Goal: Transaction & Acquisition: Purchase product/service

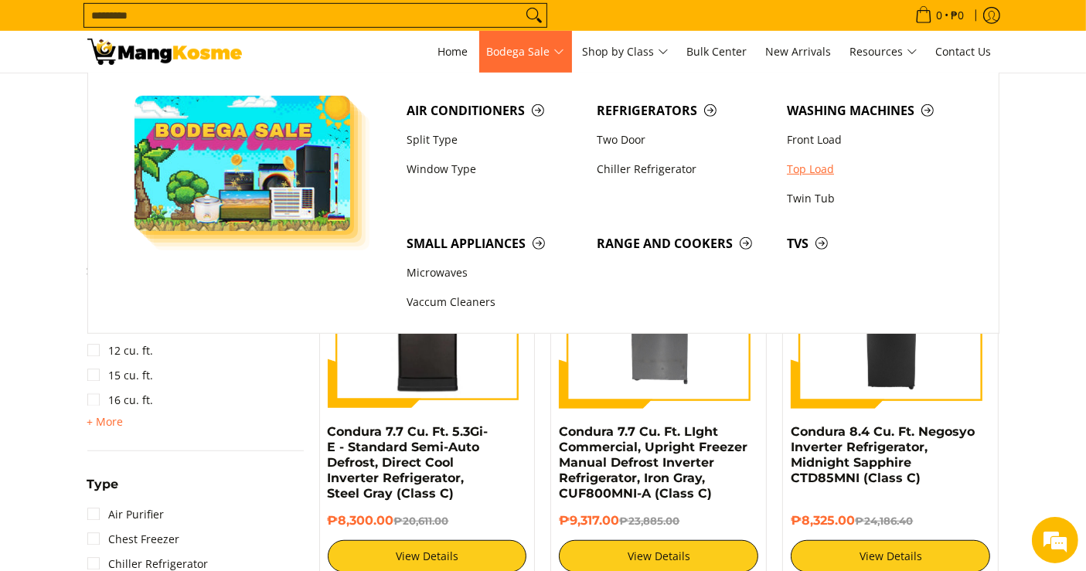
click at [804, 163] on link "Top Load" at bounding box center [874, 169] width 190 height 29
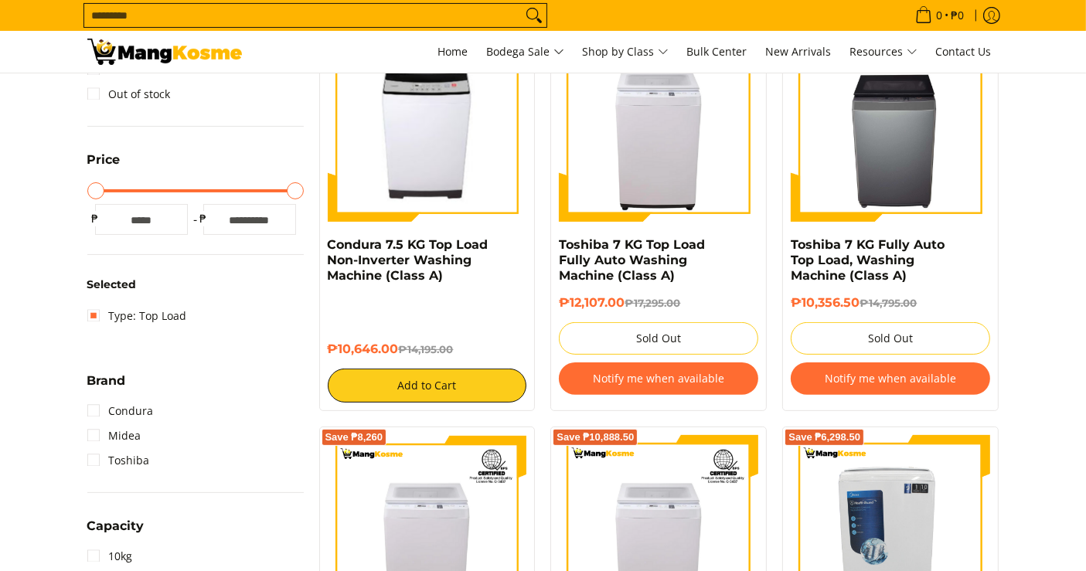
scroll to position [342, 0]
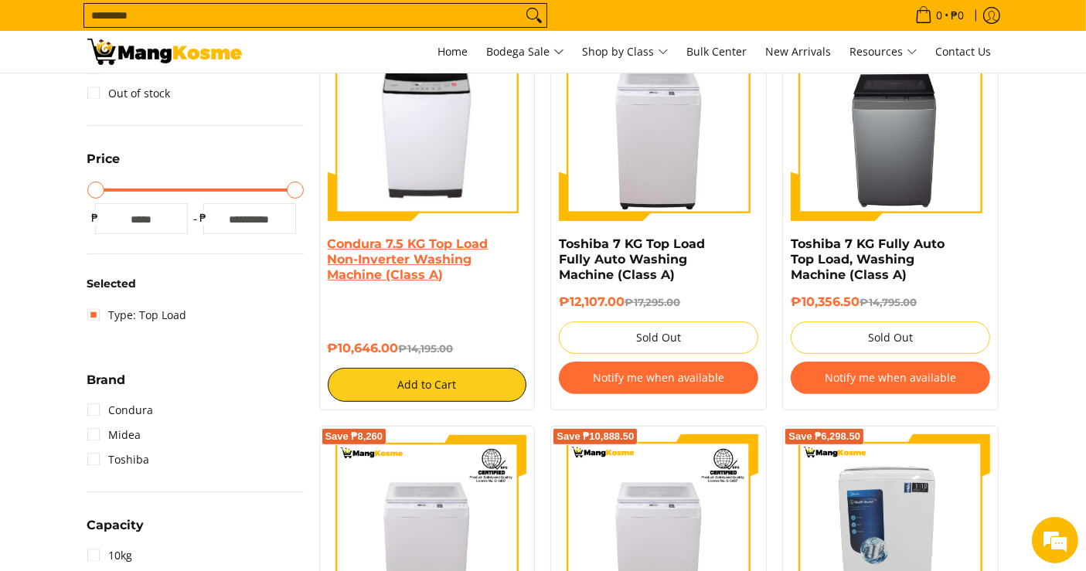
click at [383, 280] on link "Condura 7.5 KG Top Load Non-Inverter Washing Machine (Class A)" at bounding box center [408, 259] width 161 height 46
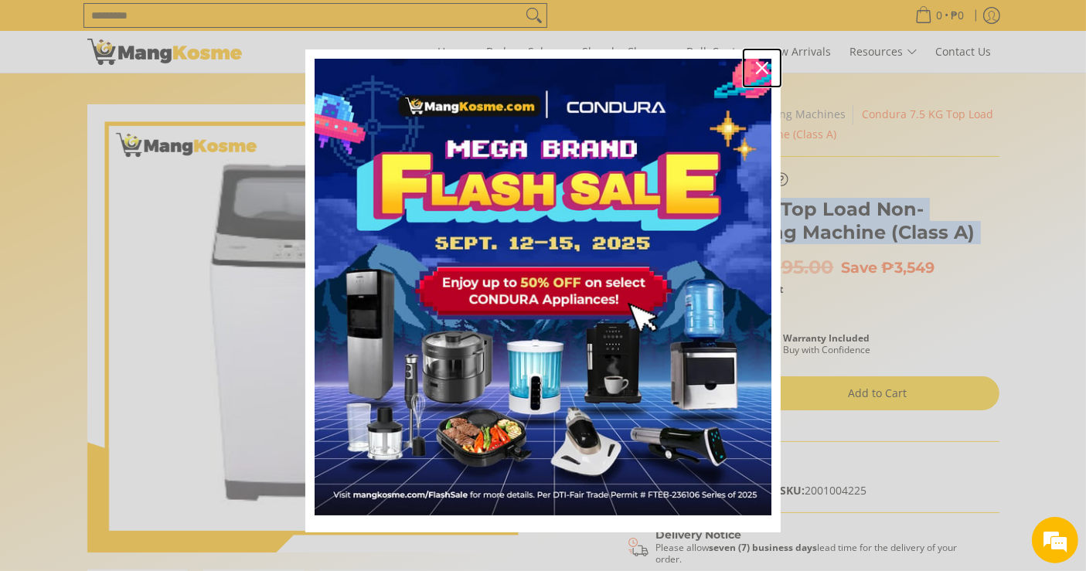
click at [756, 70] on icon "close icon" at bounding box center [762, 68] width 12 height 12
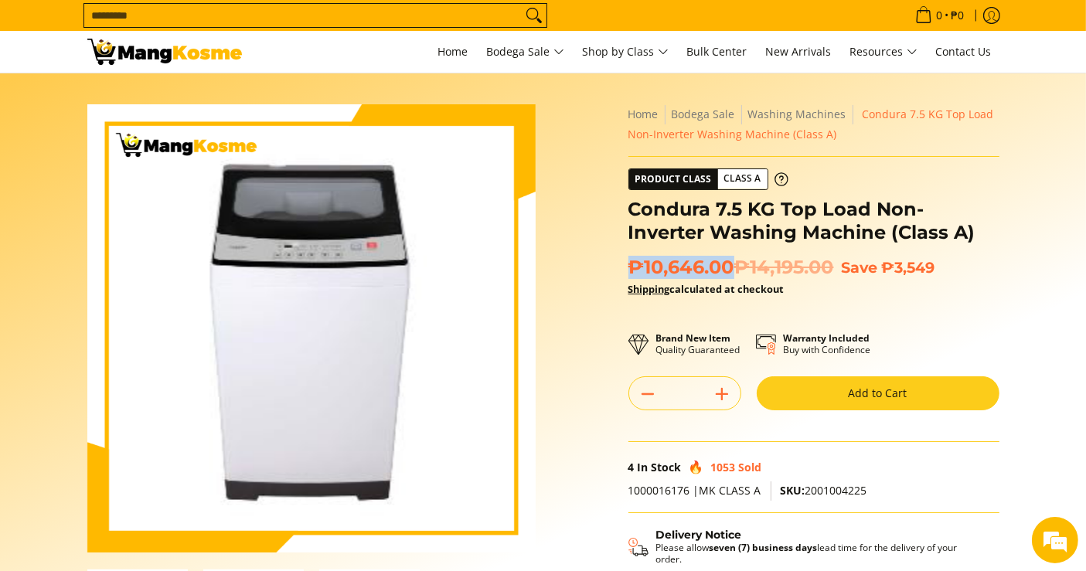
drag, startPoint x: 733, startPoint y: 270, endPoint x: 631, endPoint y: 259, distance: 101.9
click at [631, 259] on span "₱10,646.00 ₱14,195.00" at bounding box center [731, 267] width 206 height 23
copy span "₱10,646.00"
click at [696, 223] on h1 "Condura 7.5 KG Top Load Non-Inverter Washing Machine (Class A)" at bounding box center [813, 221] width 371 height 46
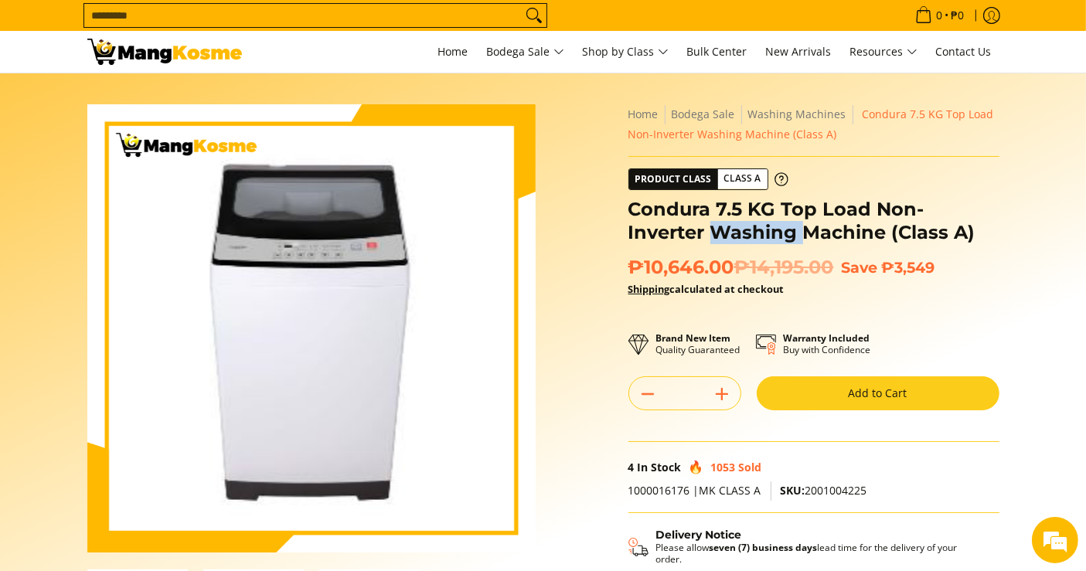
click at [696, 223] on h1 "Condura 7.5 KG Top Load Non-Inverter Washing Machine (Class A)" at bounding box center [813, 221] width 371 height 46
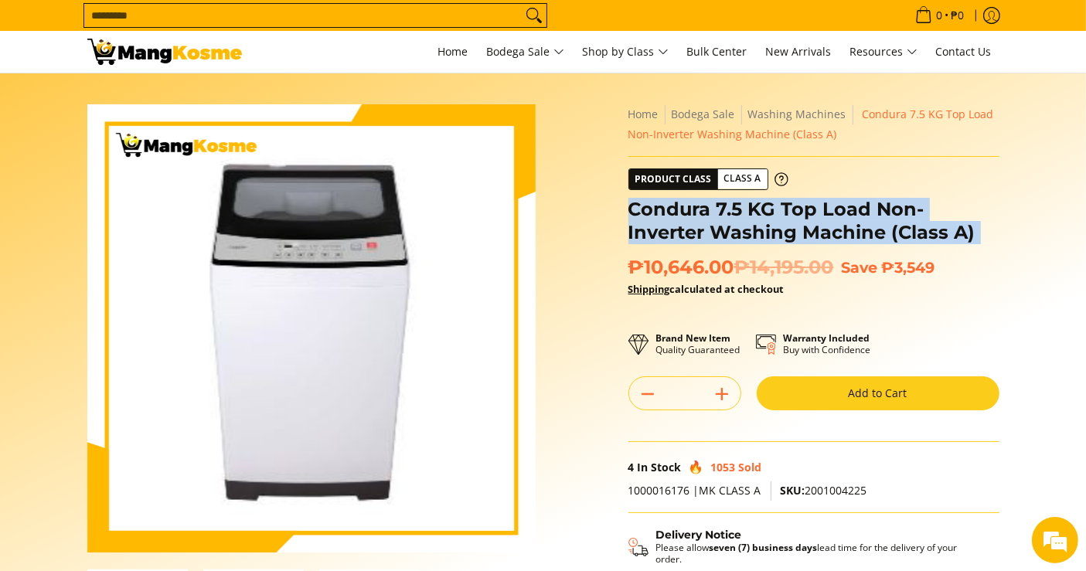
copy div "Condura 7.5 KG Top Load Non-Inverter Washing Machine (Class A)"
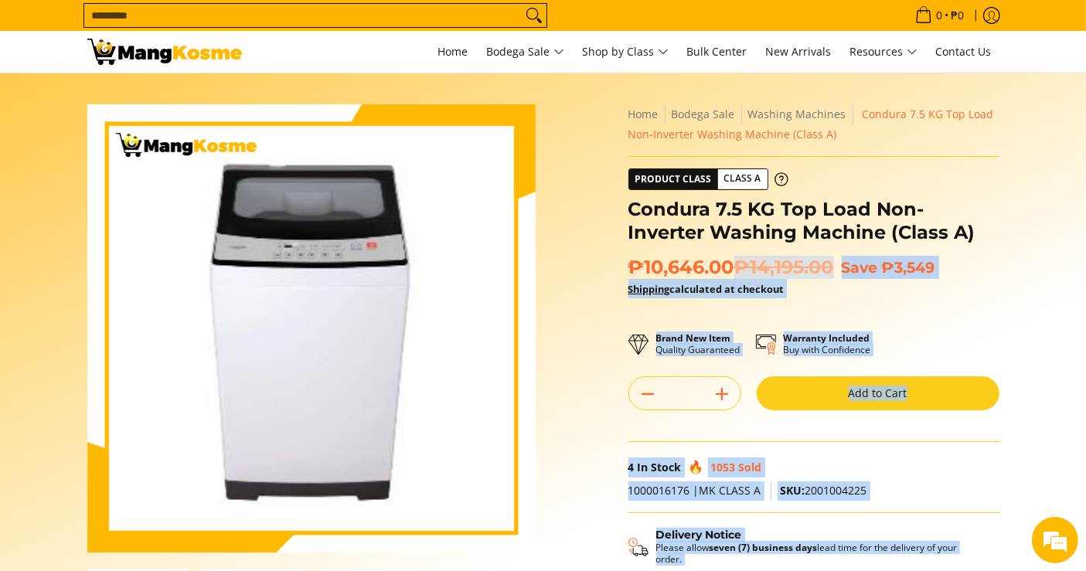
drag, startPoint x: 733, startPoint y: 274, endPoint x: 627, endPoint y: 267, distance: 106.9
click at [627, 267] on div "**********" at bounding box center [814, 392] width 386 height 577
drag, startPoint x: 627, startPoint y: 267, endPoint x: 685, endPoint y: 275, distance: 58.6
click at [685, 275] on div "**********" at bounding box center [814, 392] width 386 height 577
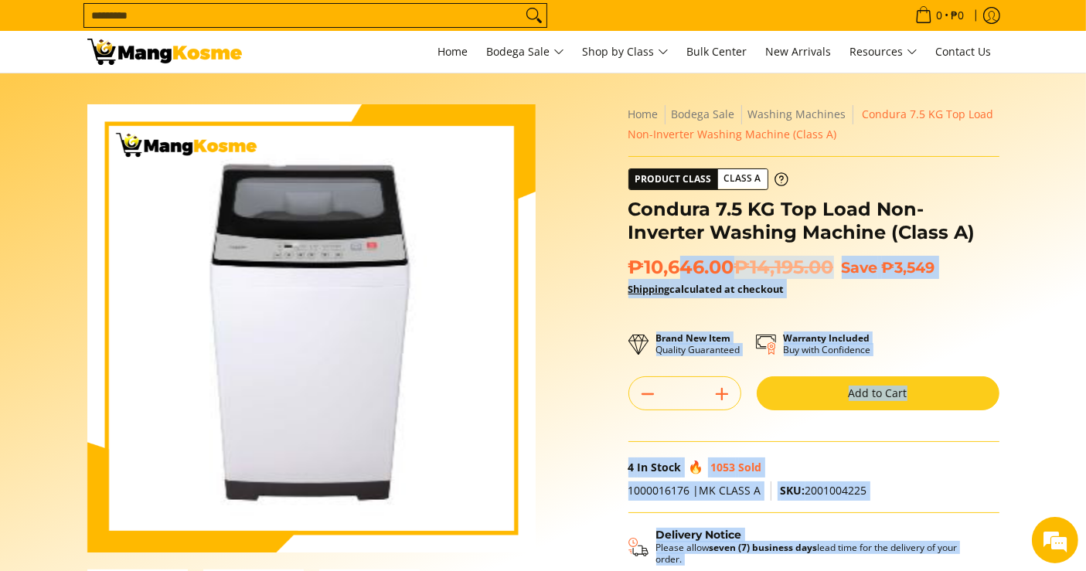
click at [685, 275] on span "₱10,646.00 ₱14,195.00" at bounding box center [731, 267] width 206 height 23
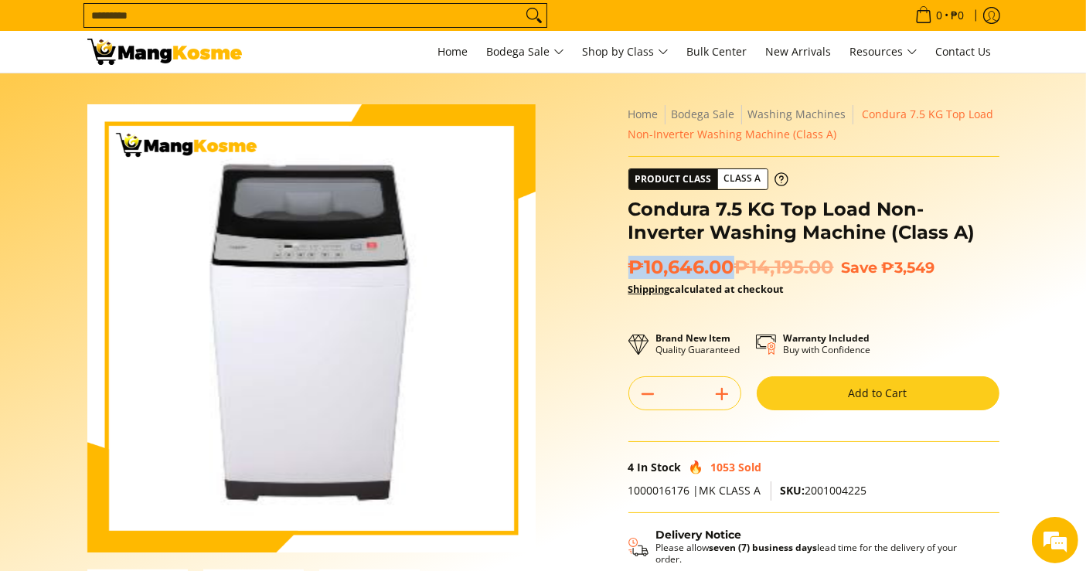
drag, startPoint x: 731, startPoint y: 270, endPoint x: 631, endPoint y: 260, distance: 100.1
click at [631, 260] on span "₱10,646.00 ₱14,195.00" at bounding box center [731, 267] width 206 height 23
copy span "₱10,646.00"
